Goal: Information Seeking & Learning: Learn about a topic

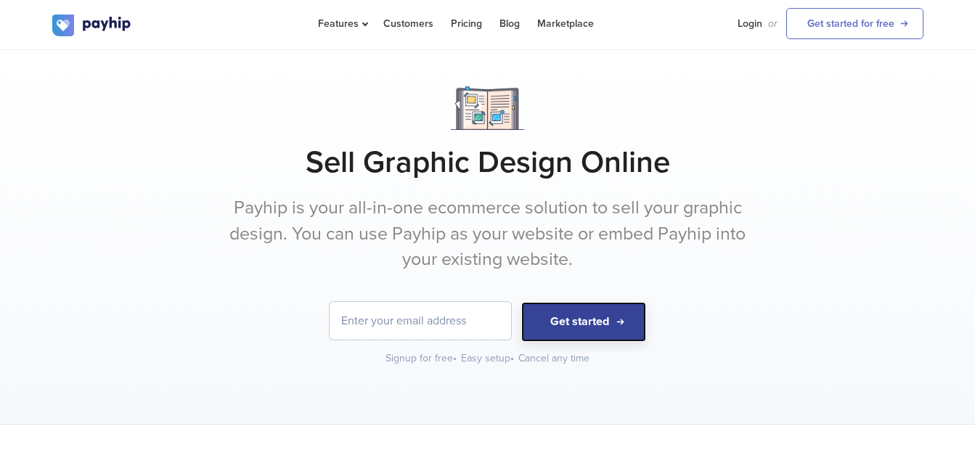
click at [573, 309] on button "Get started" at bounding box center [583, 322] width 125 height 40
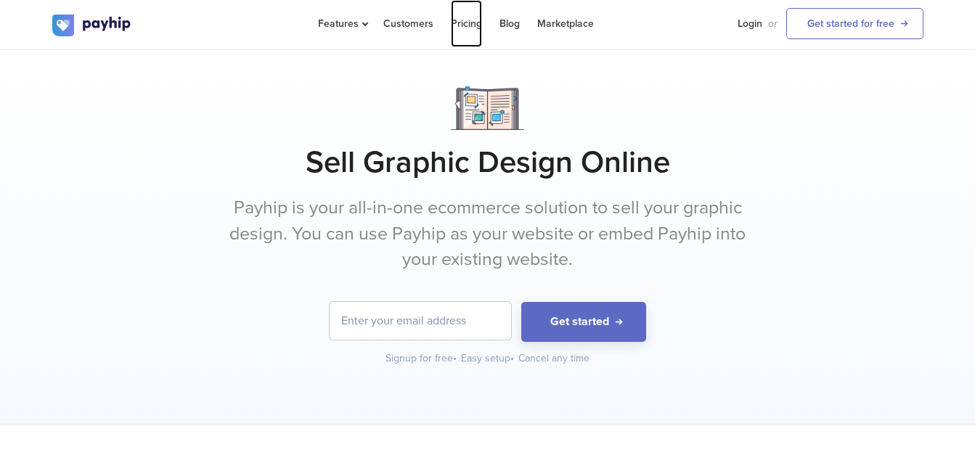
click at [470, 25] on link "Pricing" at bounding box center [466, 23] width 31 height 47
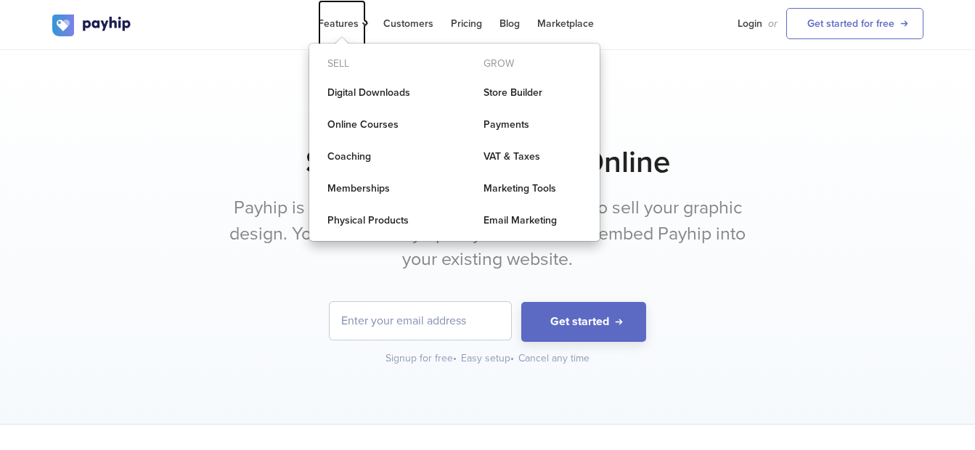
click at [332, 17] on span "Features" at bounding box center [342, 23] width 48 height 12
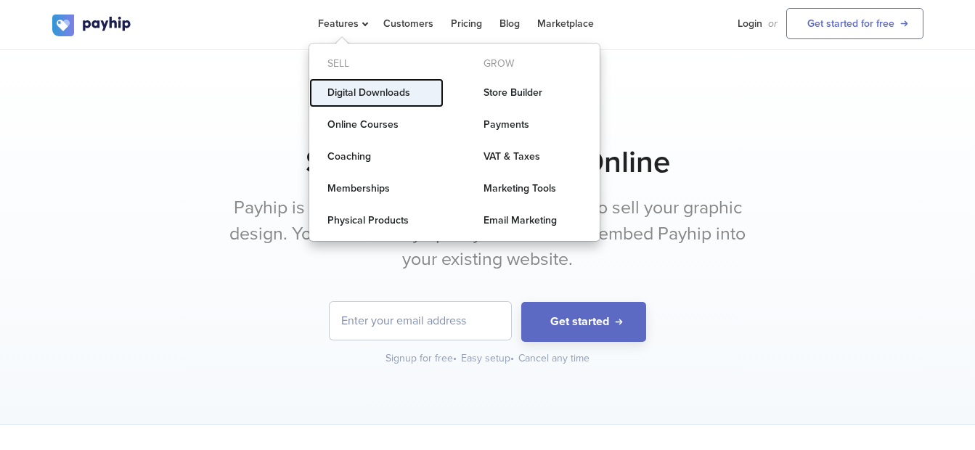
click at [329, 93] on link "Digital Downloads" at bounding box center [376, 92] width 134 height 29
